Goal: Task Accomplishment & Management: Use online tool/utility

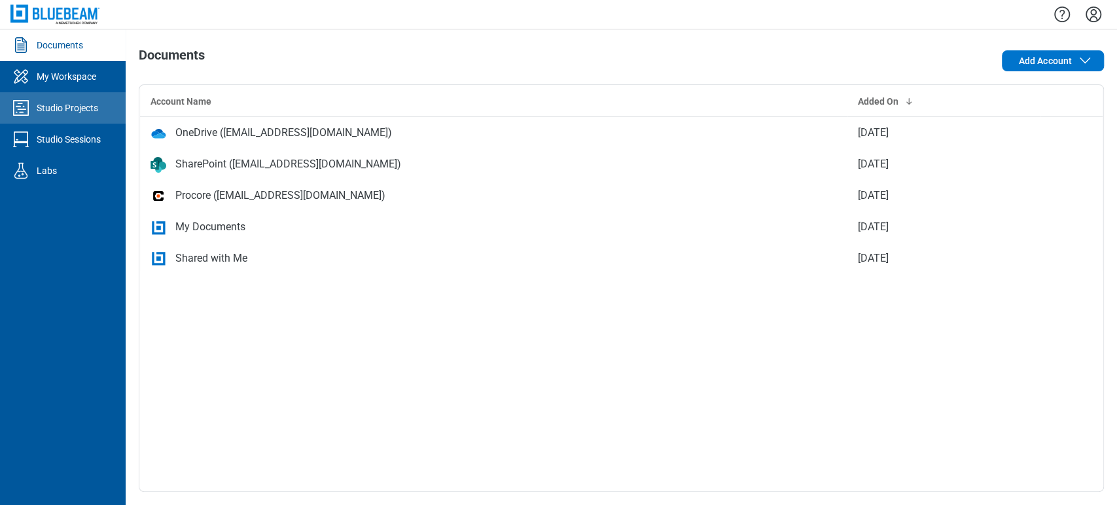
click at [94, 116] on link "Studio Projects" at bounding box center [63, 107] width 126 height 31
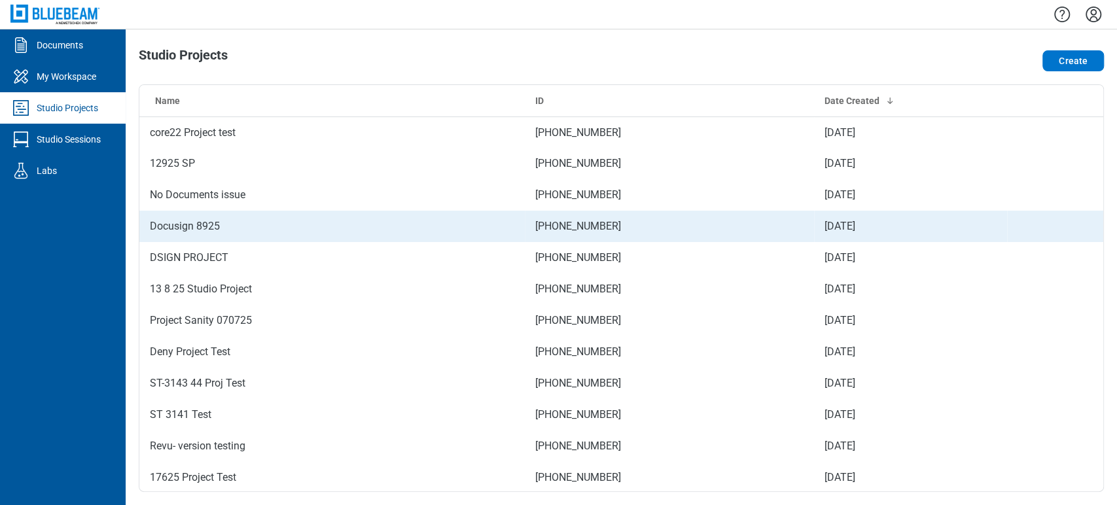
click at [247, 217] on td "Docusign 8925" at bounding box center [332, 226] width 386 height 31
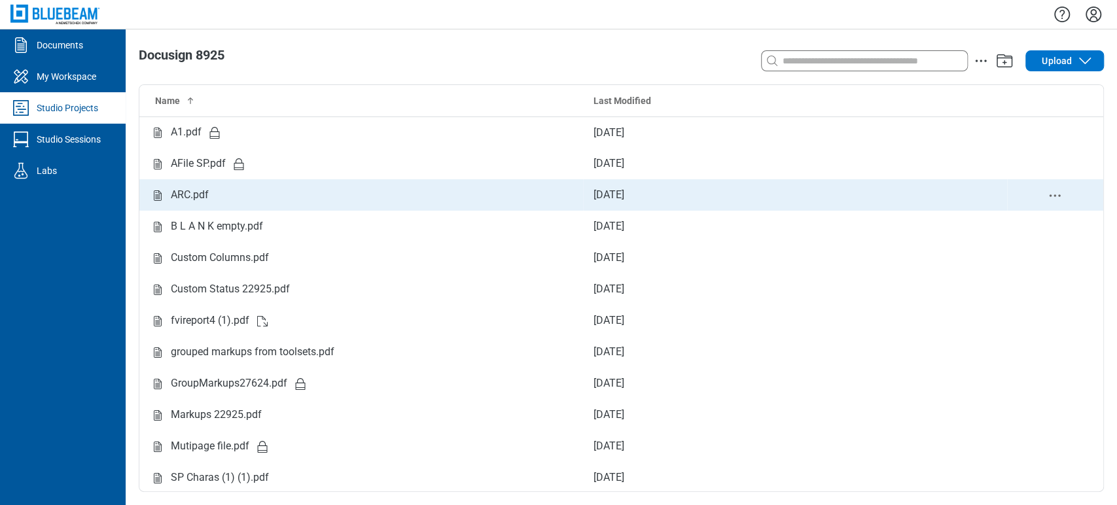
click at [223, 181] on td "ARC.pdf" at bounding box center [361, 194] width 444 height 31
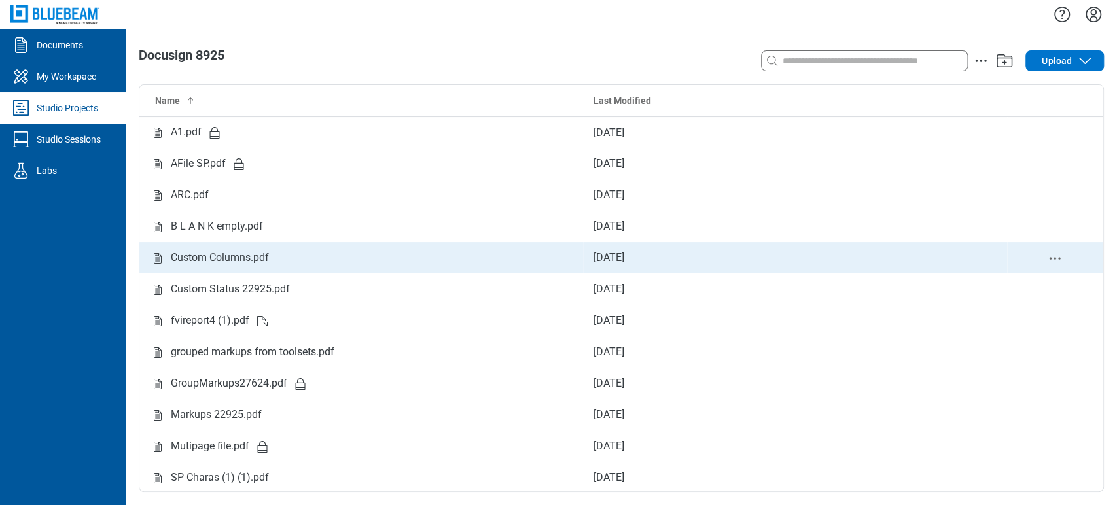
click at [239, 252] on div "Custom Columns.pdf" at bounding box center [220, 258] width 98 height 16
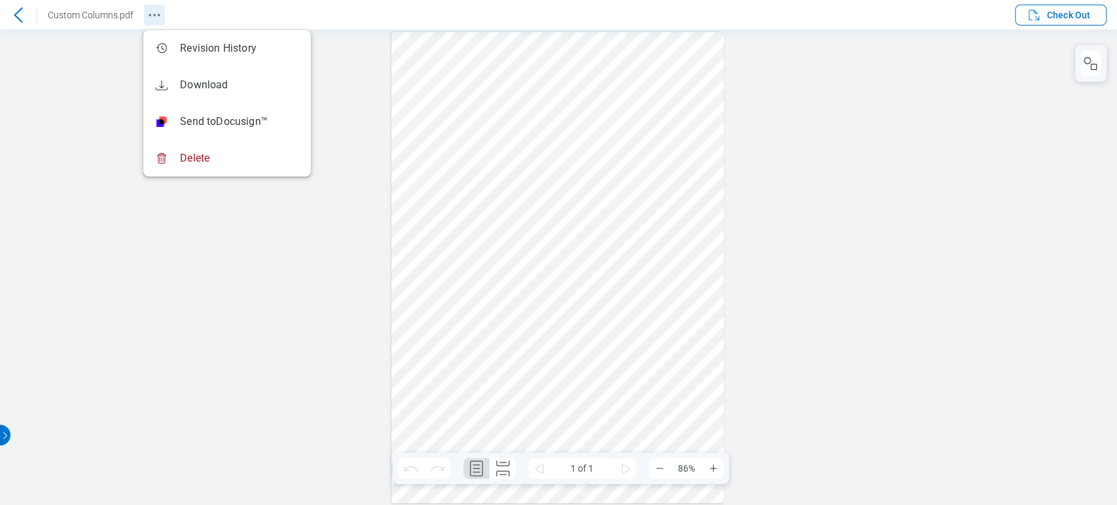
click at [159, 16] on icon "Revision History" at bounding box center [155, 15] width 16 height 16
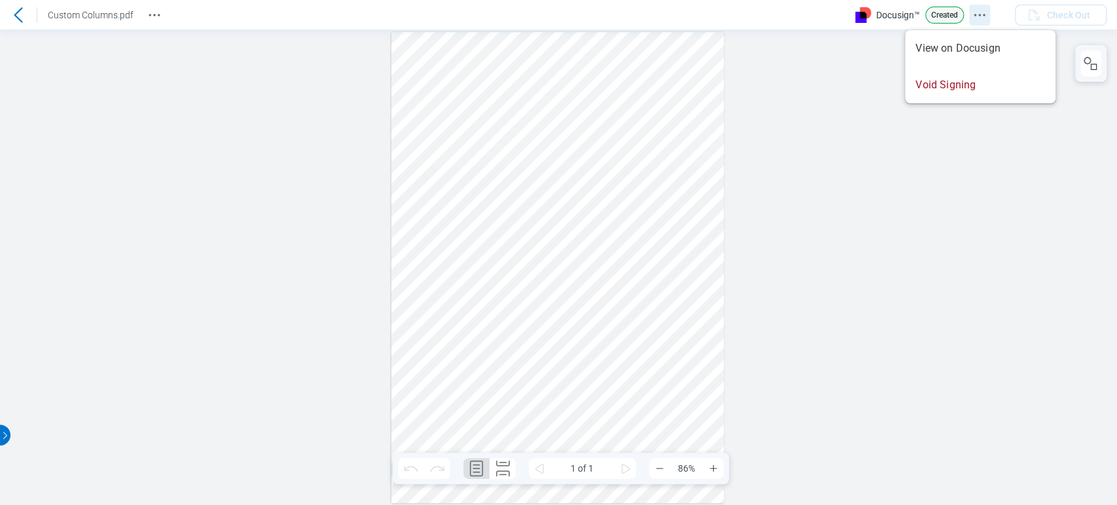
click at [979, 14] on icon "Docusign Menu" at bounding box center [980, 15] width 16 height 16
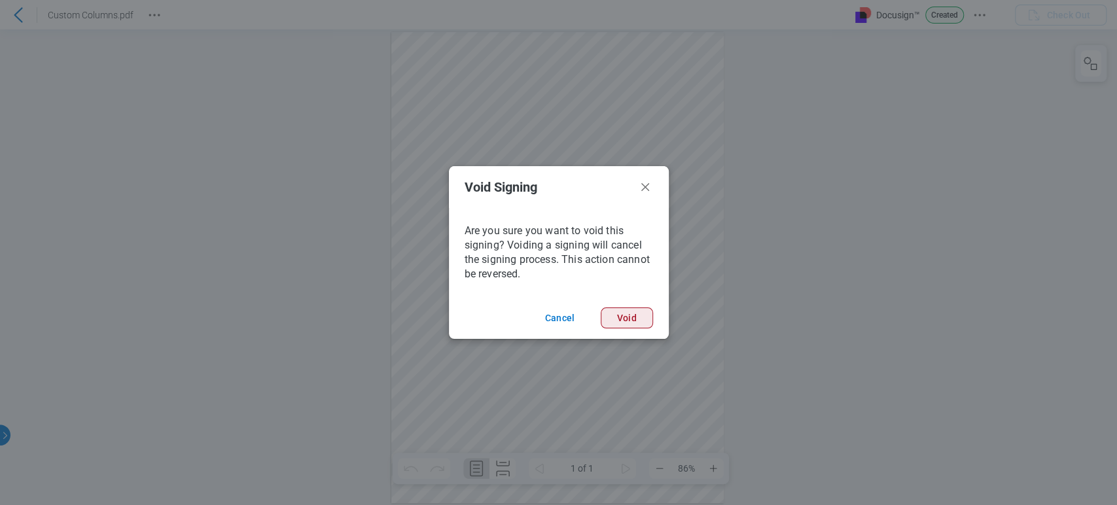
click at [626, 324] on button "Void" at bounding box center [627, 318] width 52 height 21
